Goal: Information Seeking & Learning: Learn about a topic

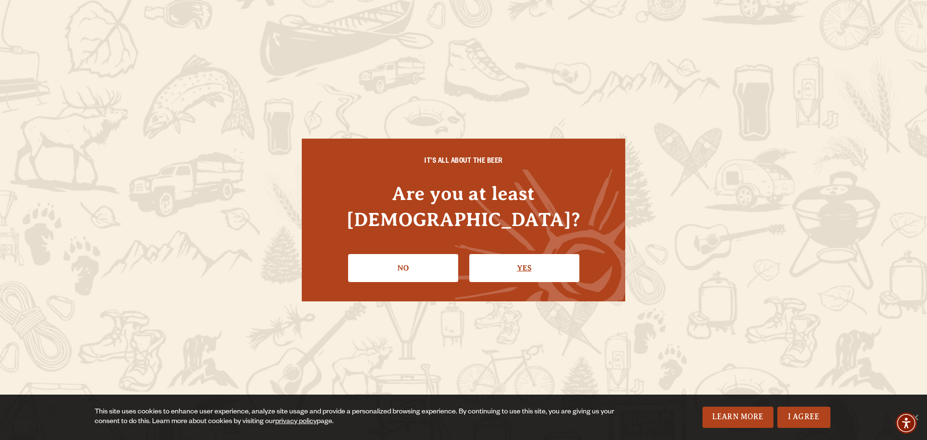
click at [549, 256] on link "Yes" at bounding box center [524, 268] width 110 height 28
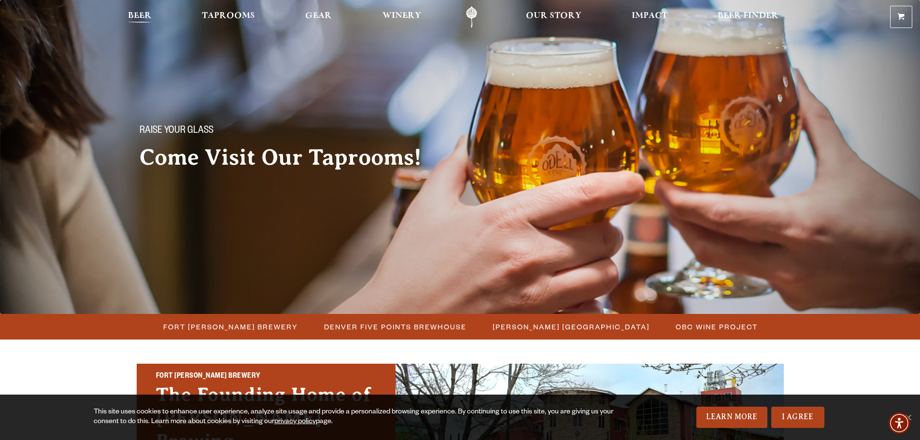
click at [138, 18] on span "Beer" at bounding box center [140, 16] width 24 height 8
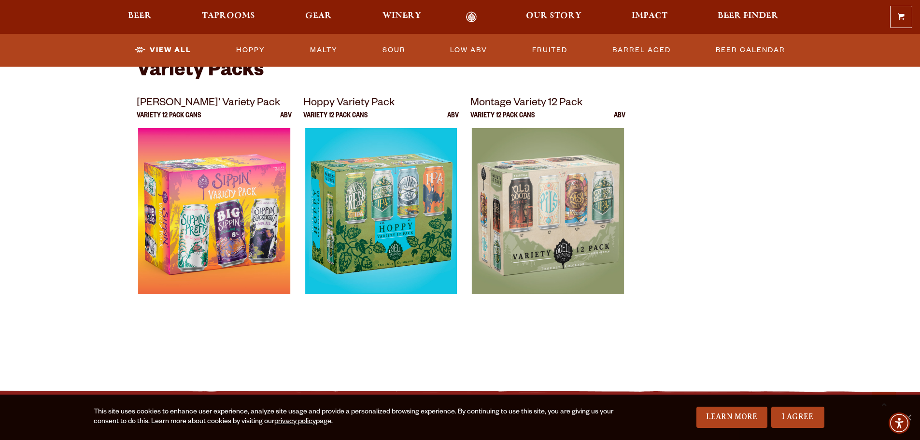
scroll to position [1931, 0]
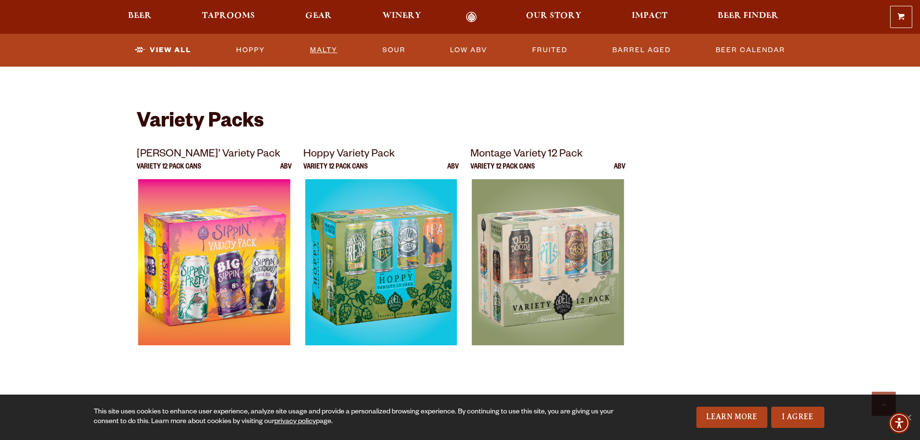
click at [327, 49] on link "Malty" at bounding box center [323, 50] width 35 height 22
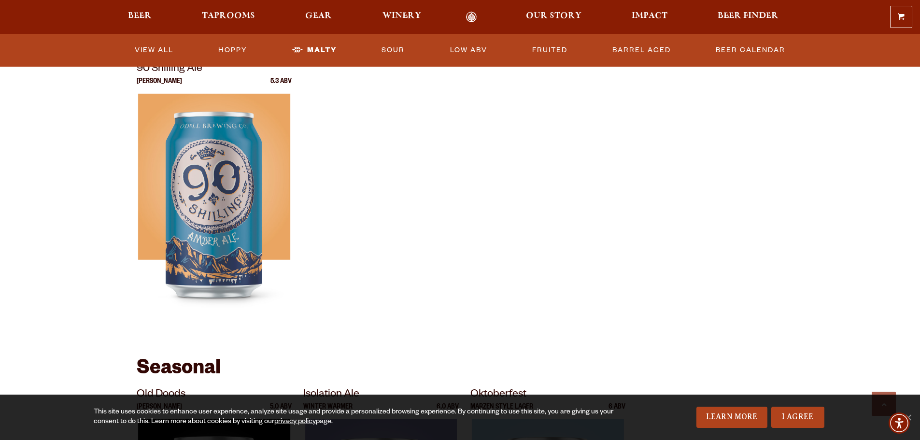
scroll to position [338, 0]
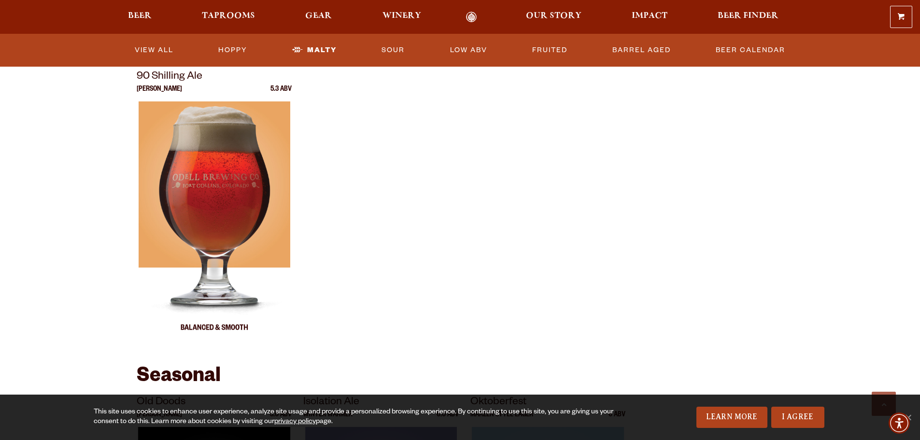
click at [226, 220] on img at bounding box center [214, 221] width 152 height 241
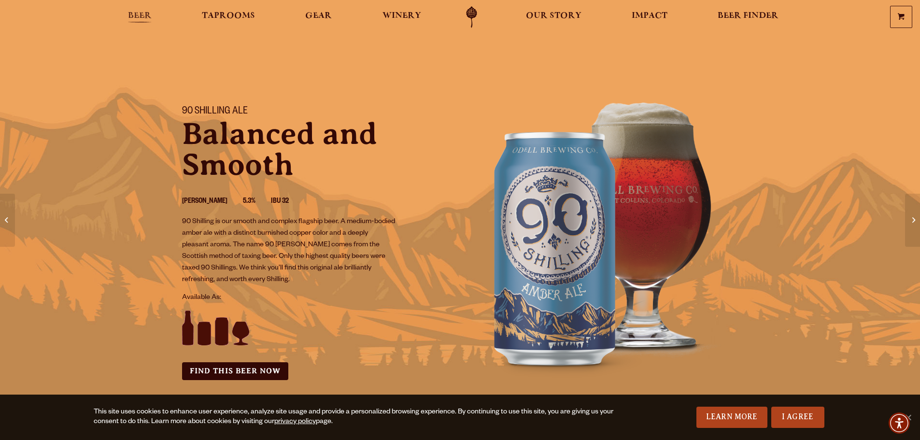
click at [133, 12] on span "Beer" at bounding box center [140, 16] width 24 height 8
